Goal: Check status

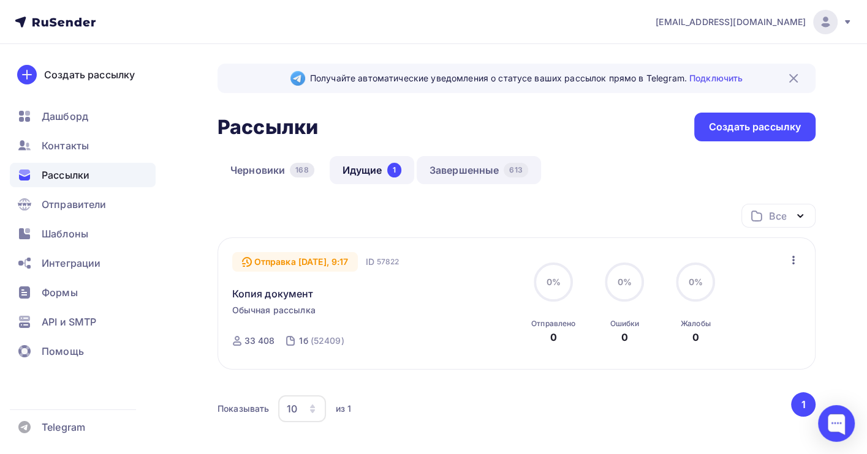
click at [478, 177] on link "Завершенные 613" at bounding box center [478, 170] width 124 height 28
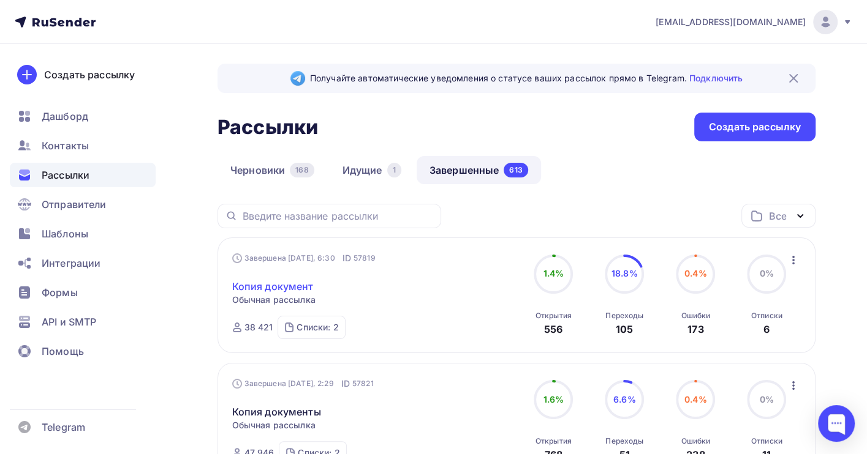
click at [276, 286] on link "Копия документ" at bounding box center [272, 286] width 81 height 15
